Goal: Find contact information: Find contact information

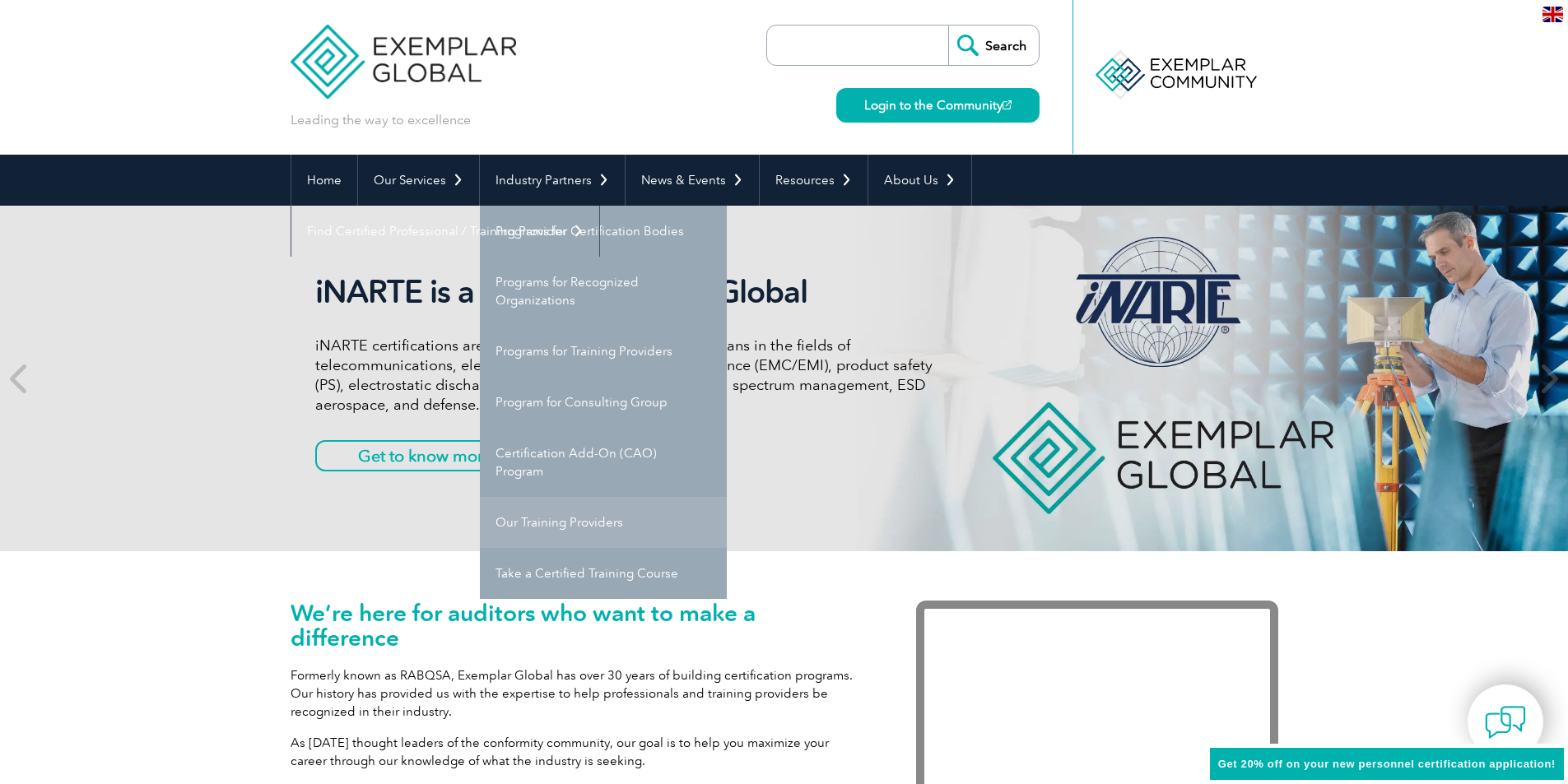
click at [565, 518] on link "Our Training Providers" at bounding box center [603, 522] width 247 height 51
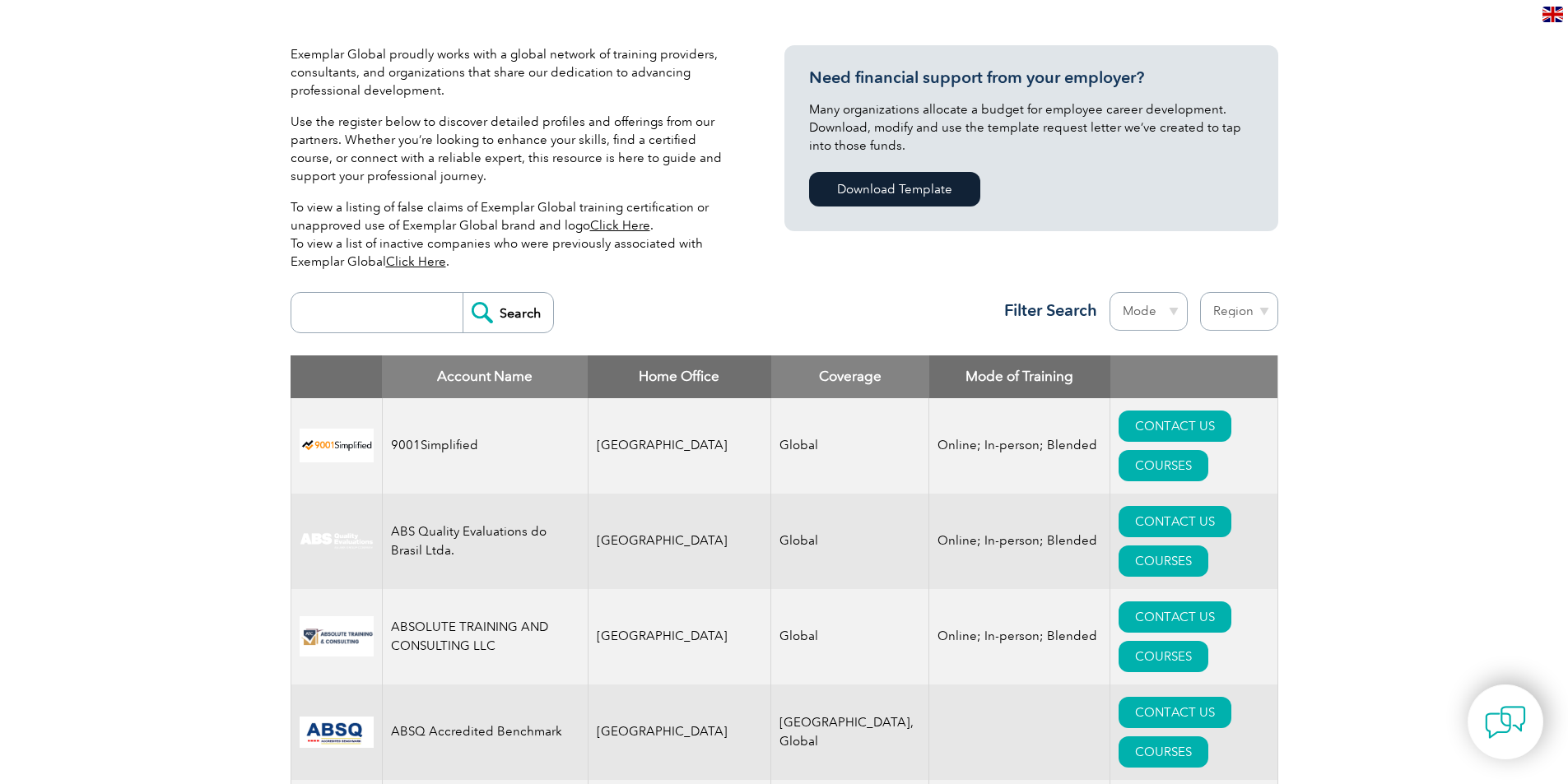
scroll to position [532, 0]
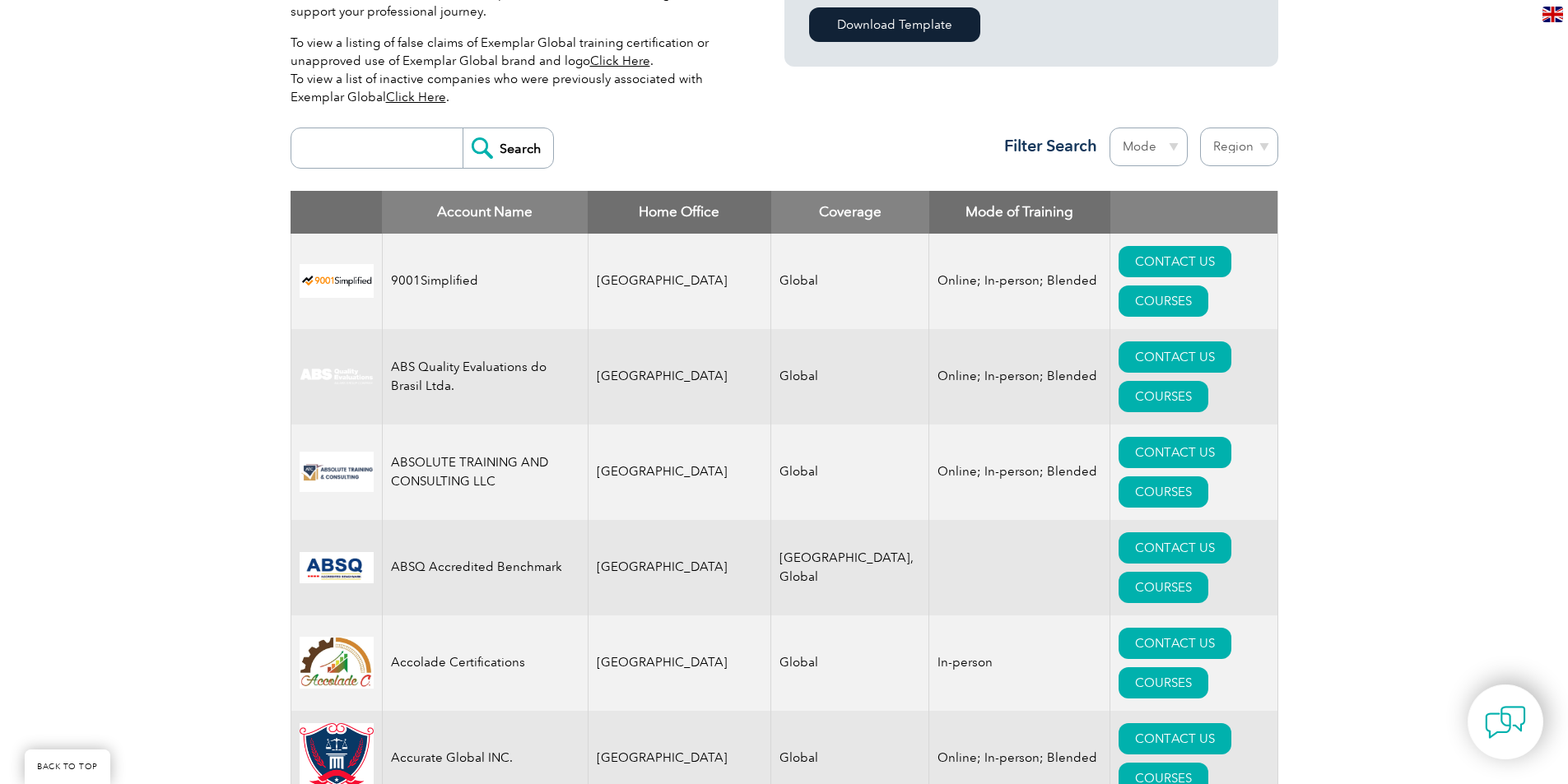
click at [425, 147] on input "search" at bounding box center [381, 148] width 163 height 40
click at [1239, 148] on select "Region Australia Bahrain Bangladesh Brazil Canada Colombia Dominican Republic E…" at bounding box center [1239, 147] width 79 height 39
select select "[GEOGRAPHIC_DATA]"
click at [1200, 128] on select "Region Australia Bahrain Bangladesh Brazil Canada Colombia Dominican Republic E…" at bounding box center [1239, 147] width 79 height 39
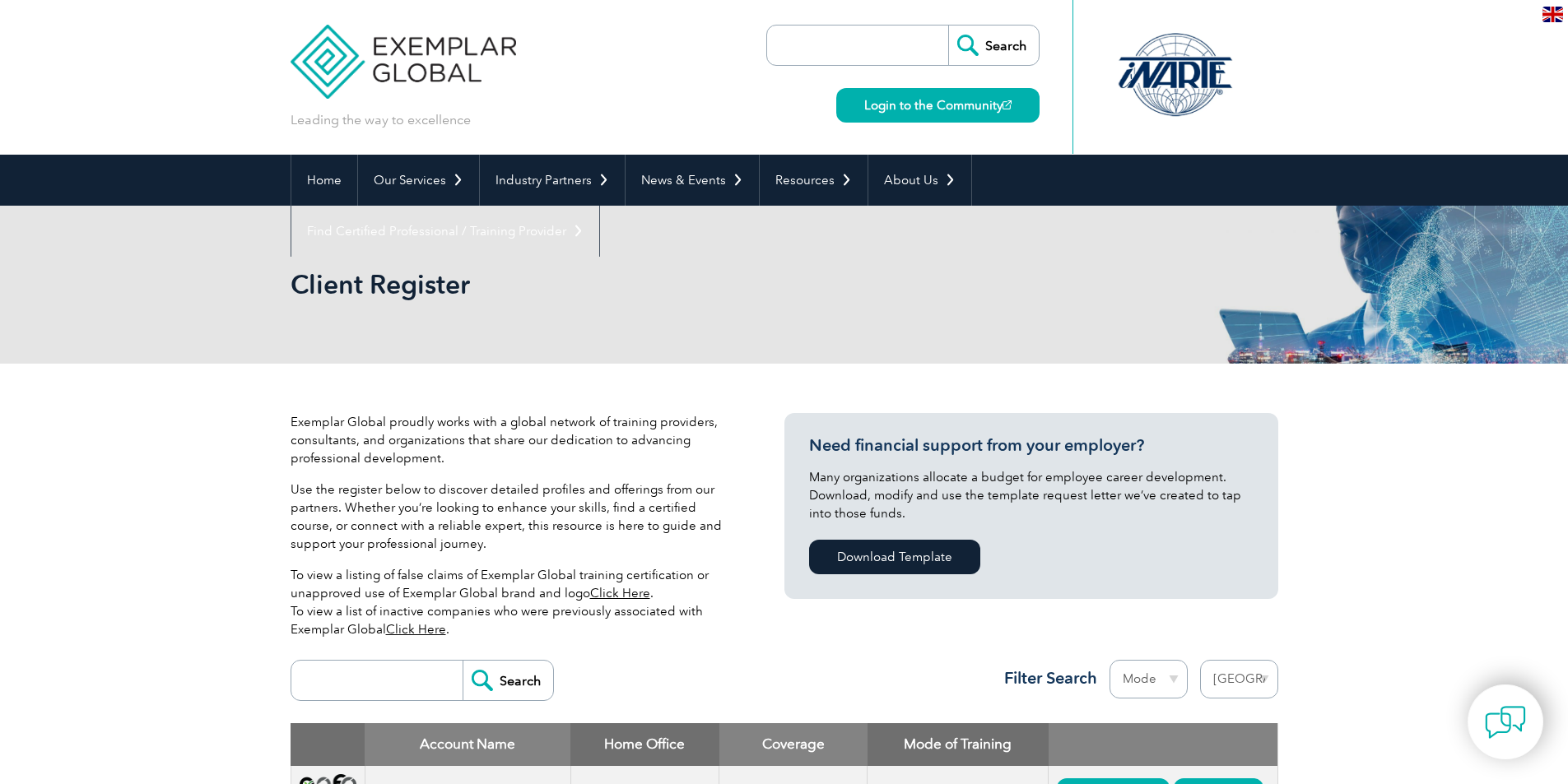
select select "[GEOGRAPHIC_DATA]"
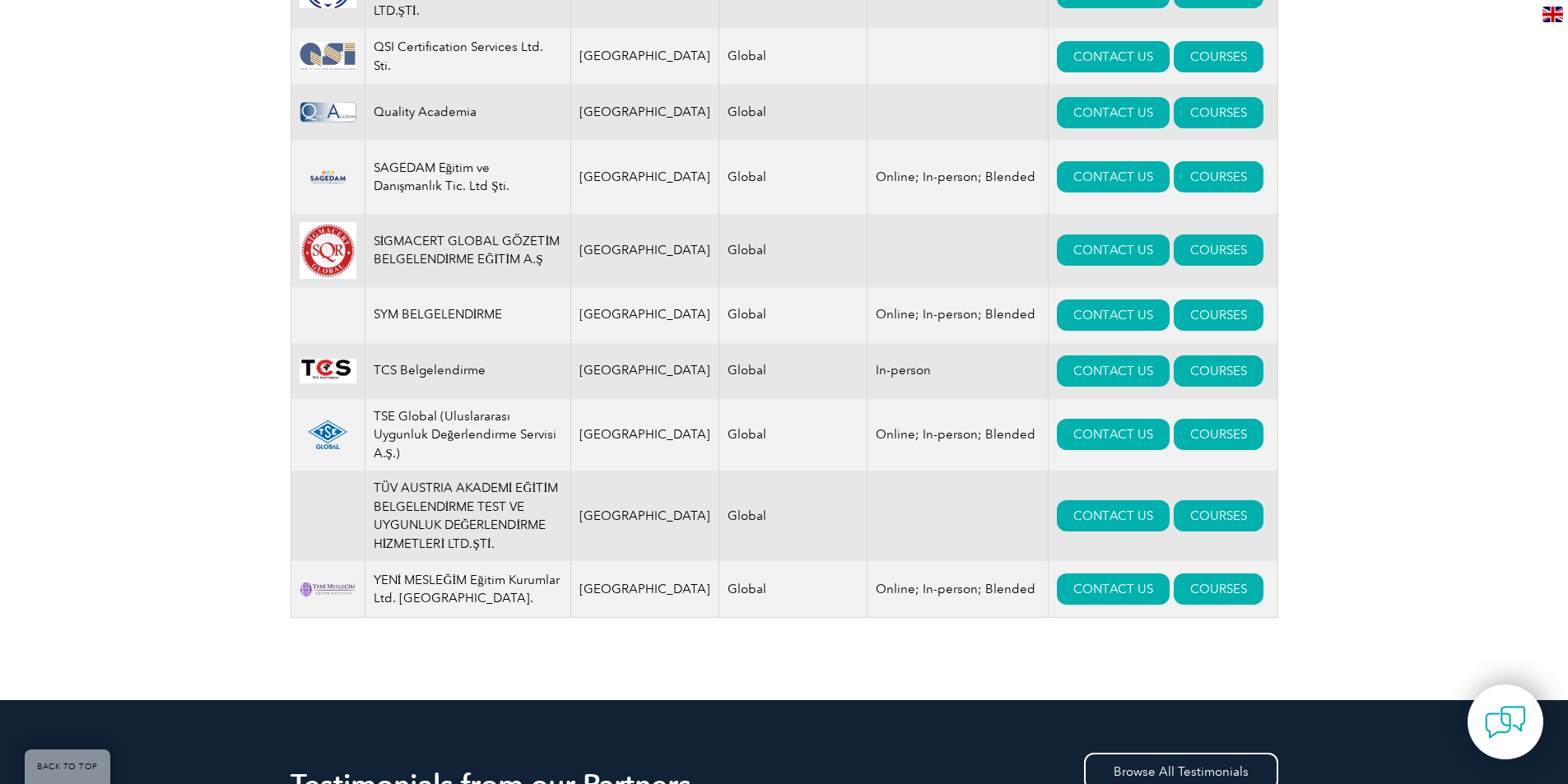
scroll to position [1697, 0]
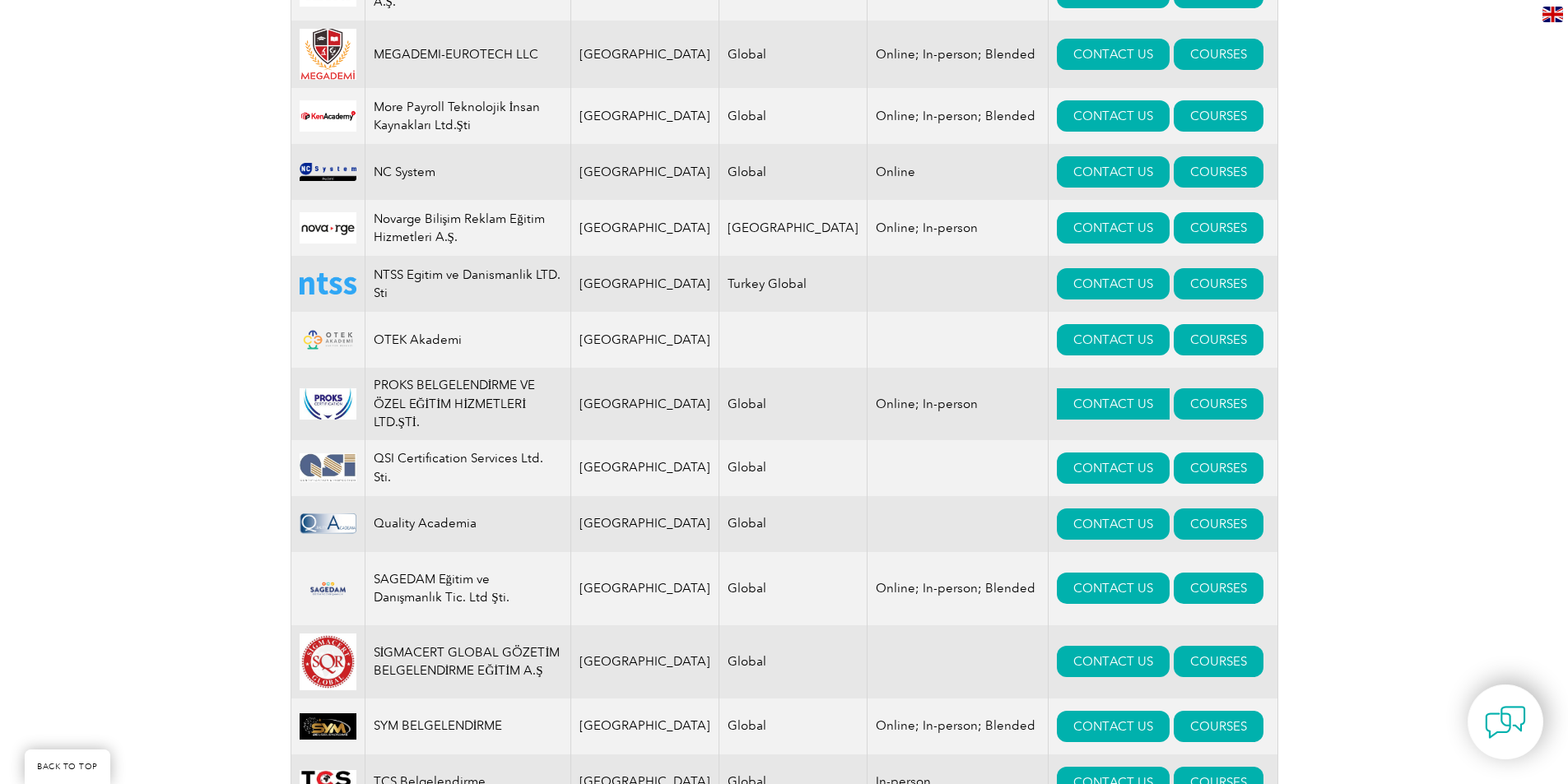
click at [1094, 388] on link "CONTACT US" at bounding box center [1113, 403] width 113 height 31
